Goal: Navigation & Orientation: Find specific page/section

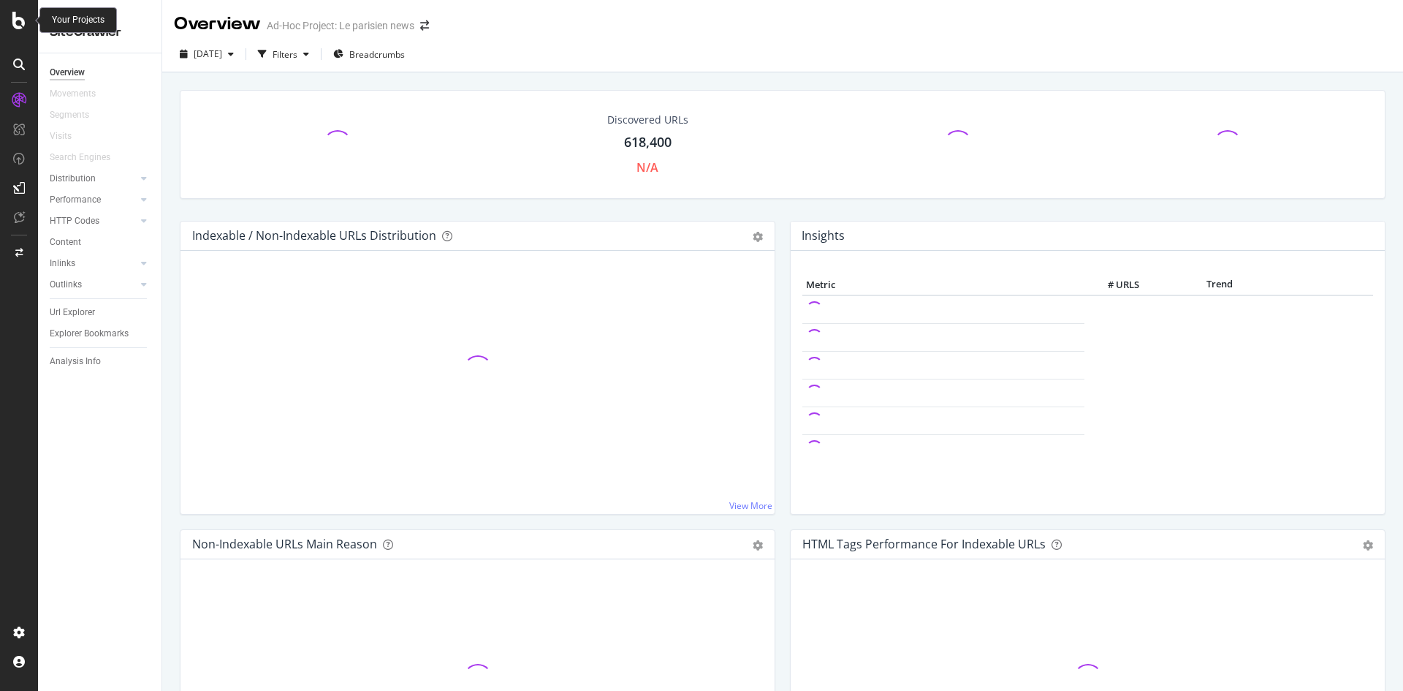
drag, startPoint x: 0, startPoint y: 0, endPoint x: 19, endPoint y: 23, distance: 30.1
click at [19, 23] on icon at bounding box center [18, 21] width 13 height 18
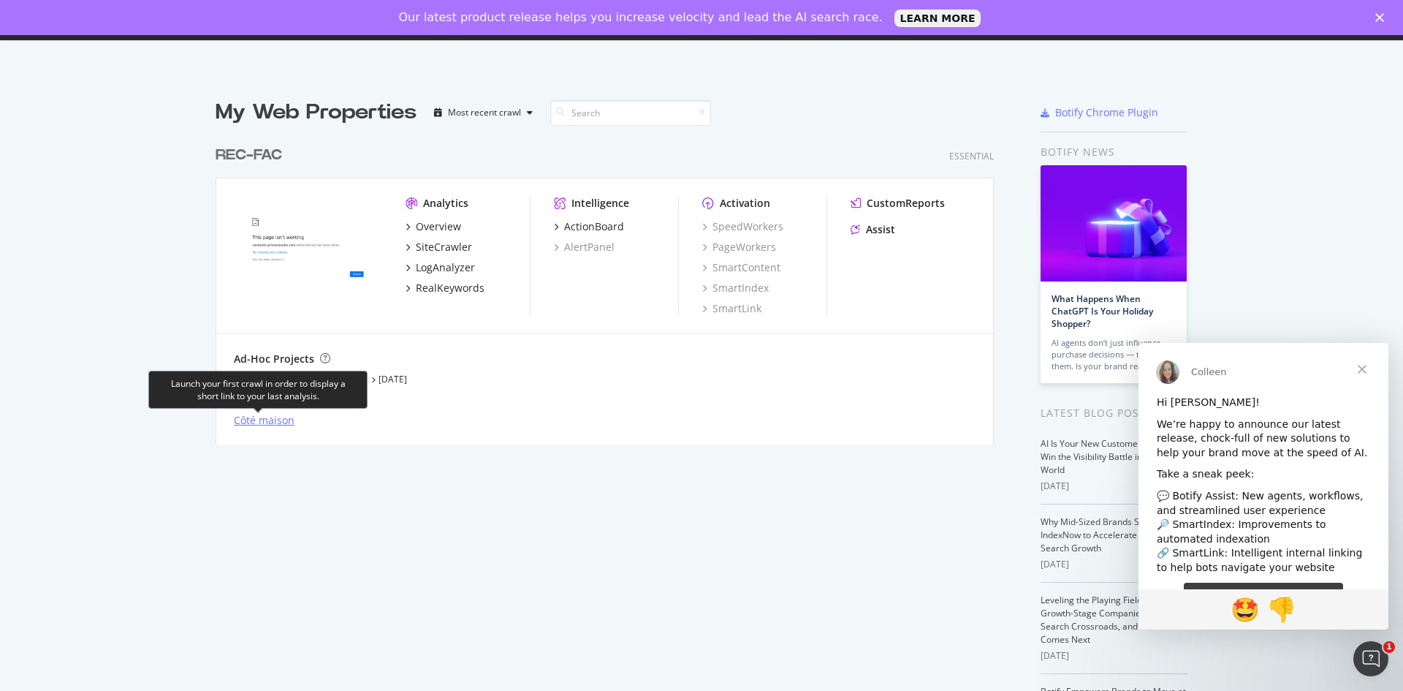
click at [254, 424] on div "Côté maison" at bounding box center [264, 420] width 61 height 15
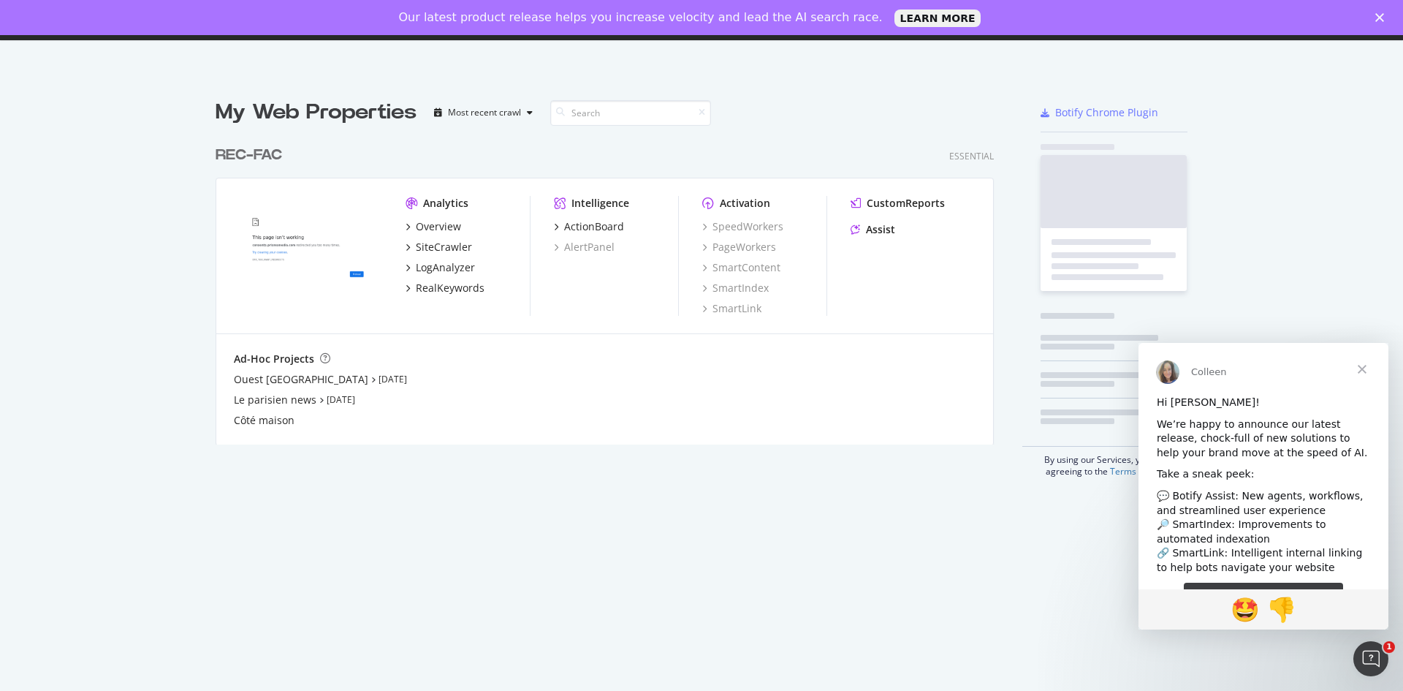
scroll to position [680, 1382]
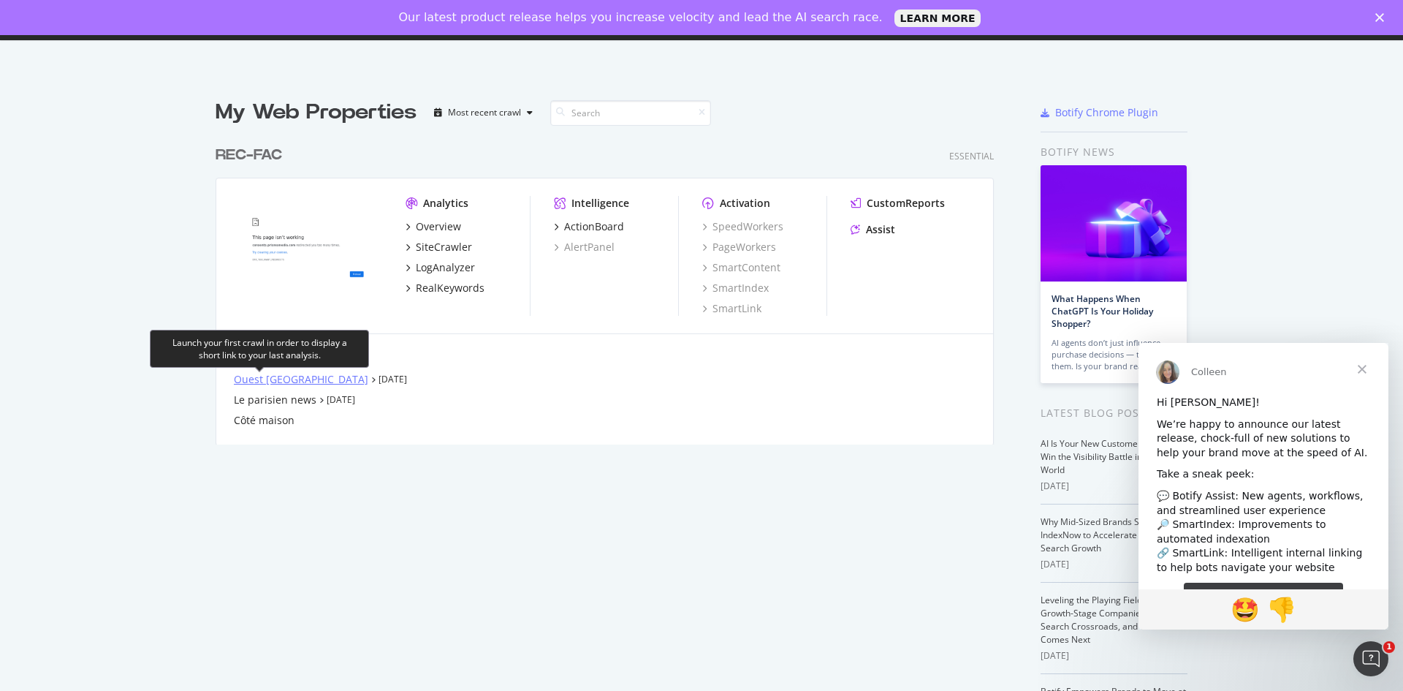
click at [259, 376] on div "Ouest [GEOGRAPHIC_DATA]" at bounding box center [301, 379] width 135 height 15
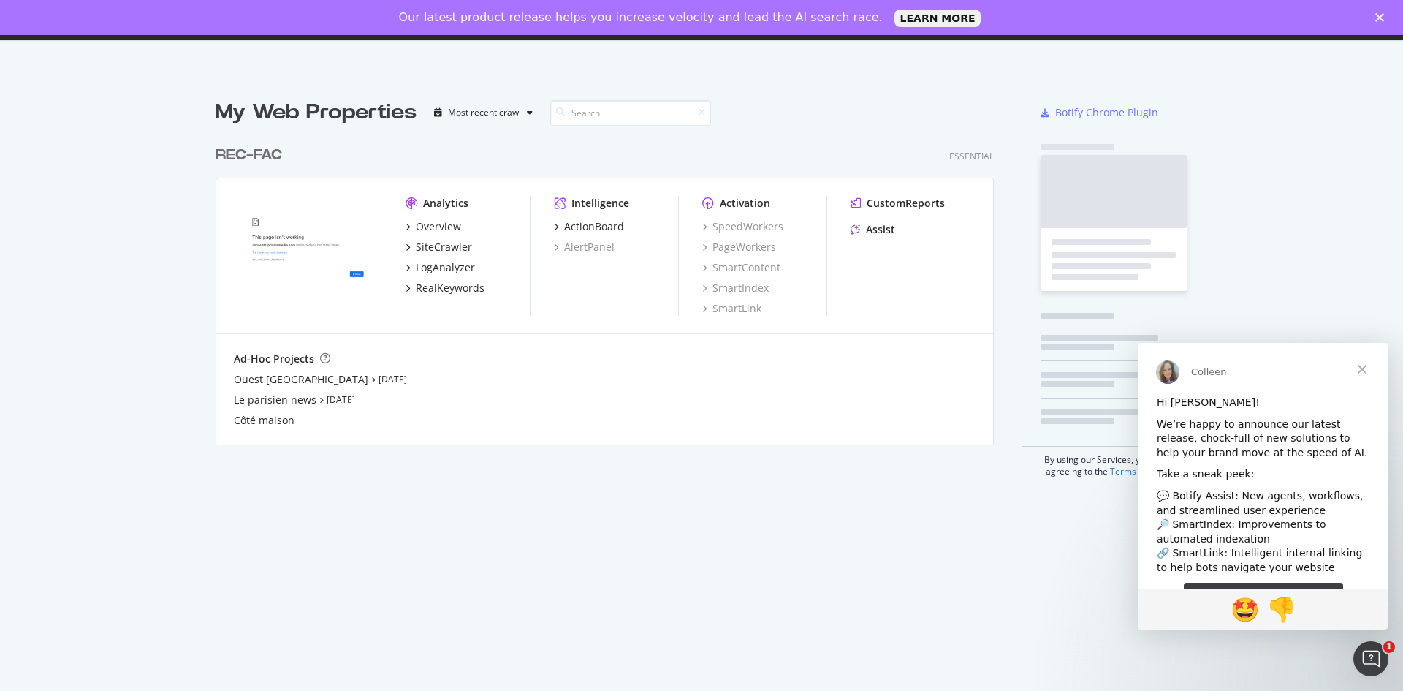
scroll to position [680, 1382]
